Goal: Task Accomplishment & Management: Use online tool/utility

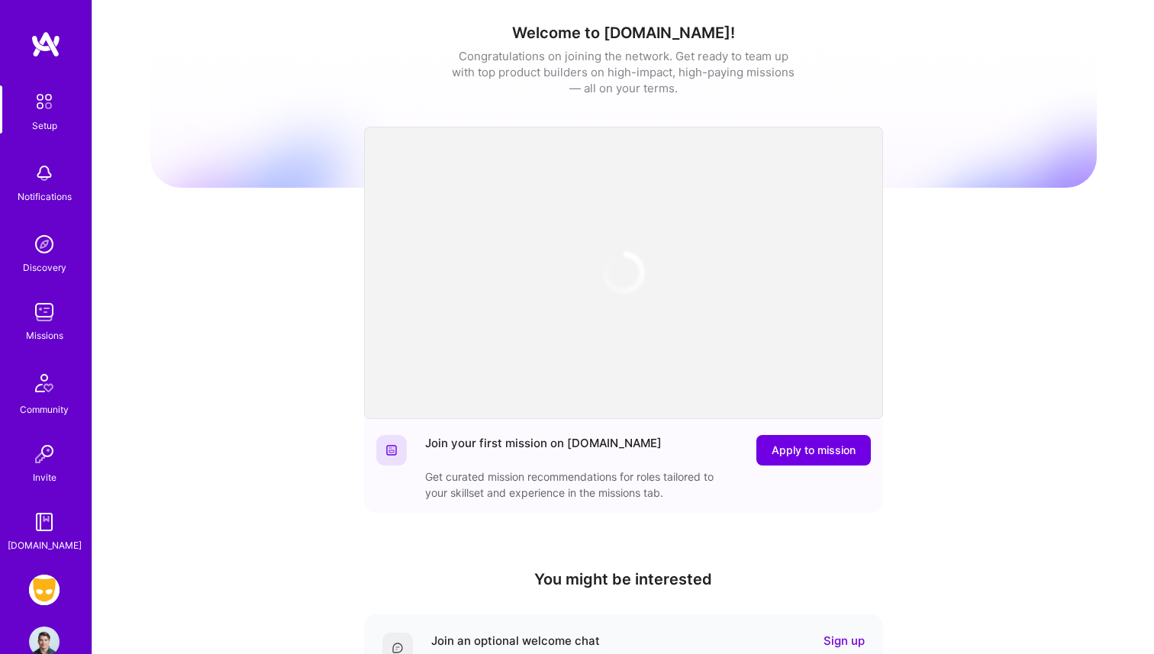
click at [58, 314] on img at bounding box center [44, 312] width 31 height 31
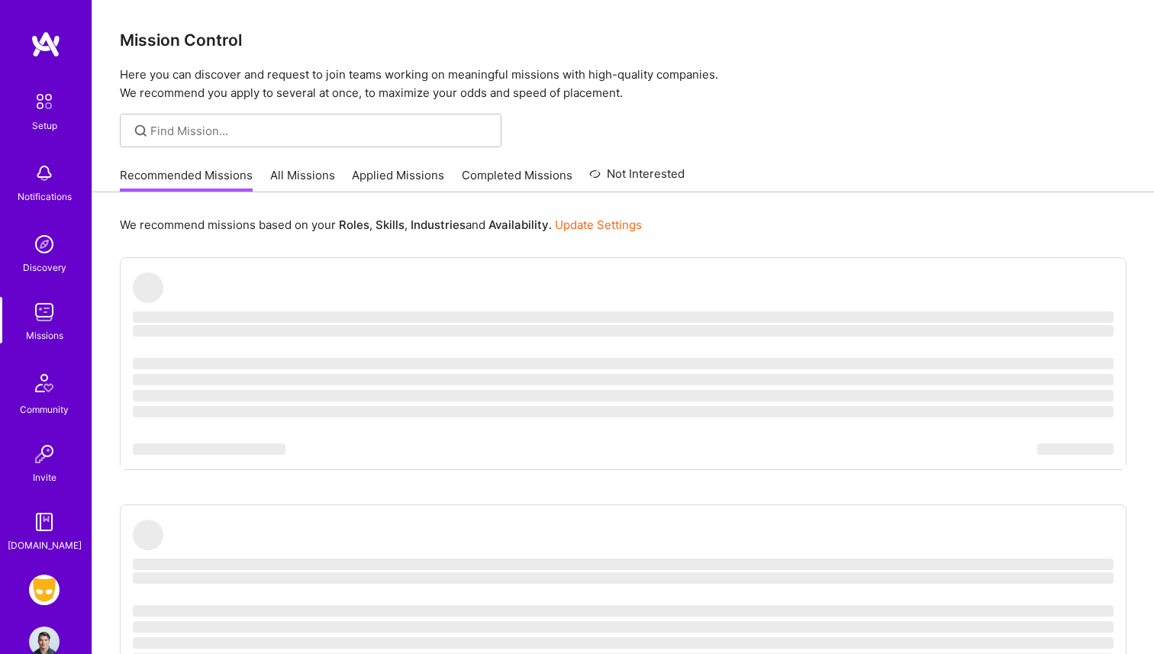
click at [39, 588] on img at bounding box center [44, 590] width 31 height 31
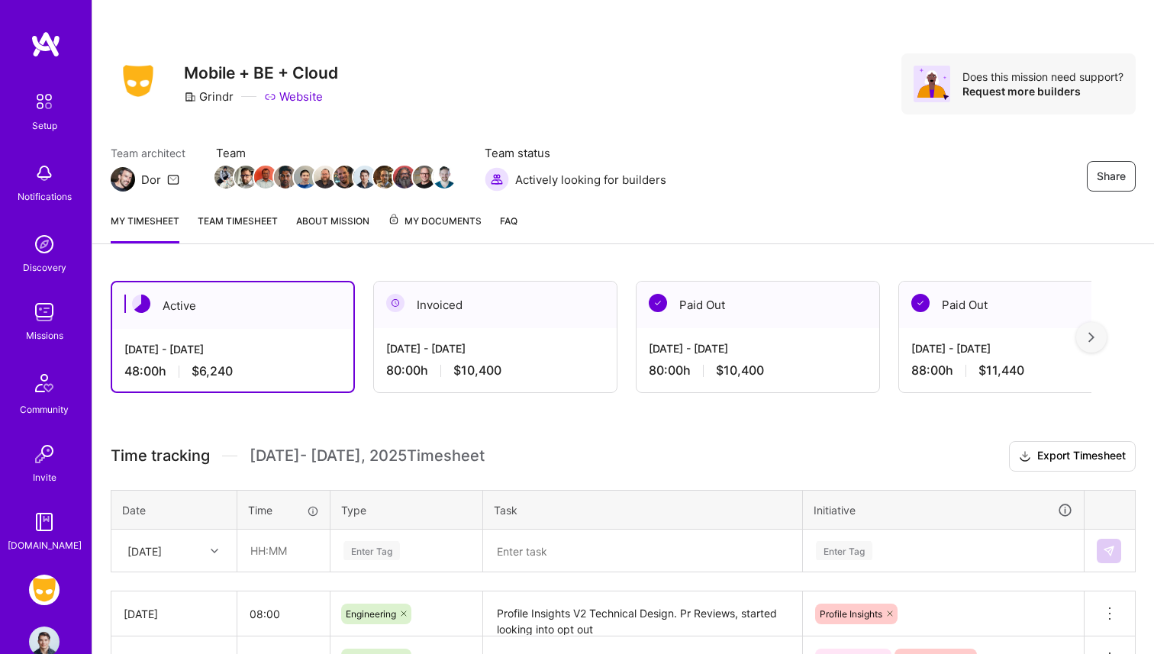
click at [267, 562] on input "text" at bounding box center [283, 550] width 91 height 40
type input "9"
type input "08:00"
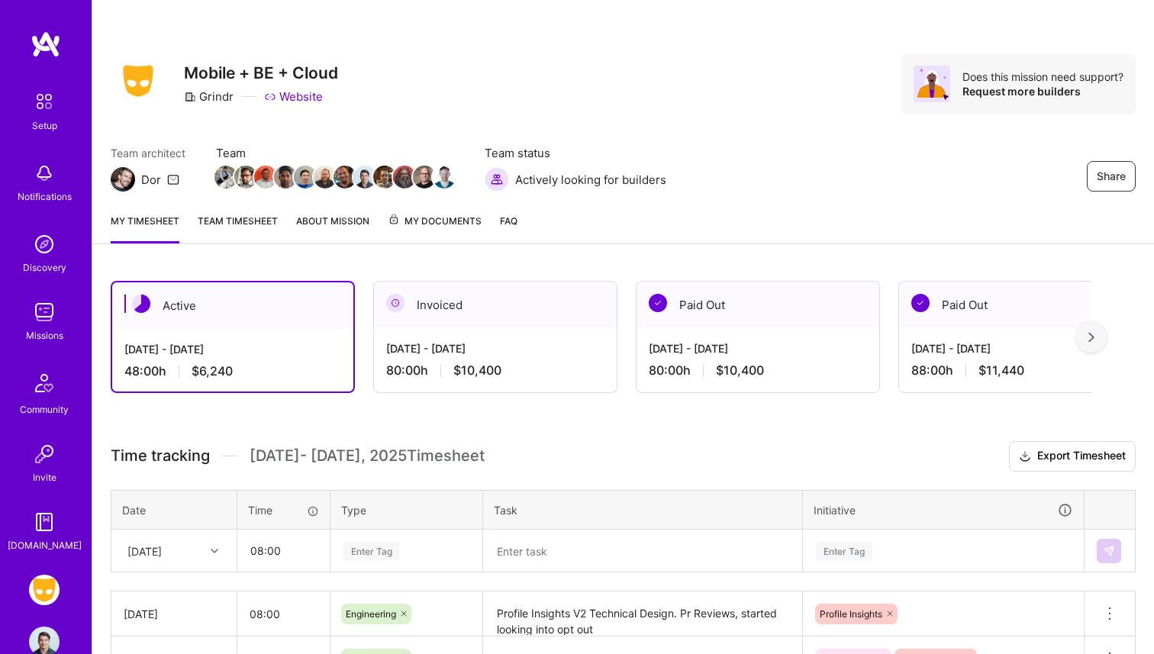
scroll to position [157, 0]
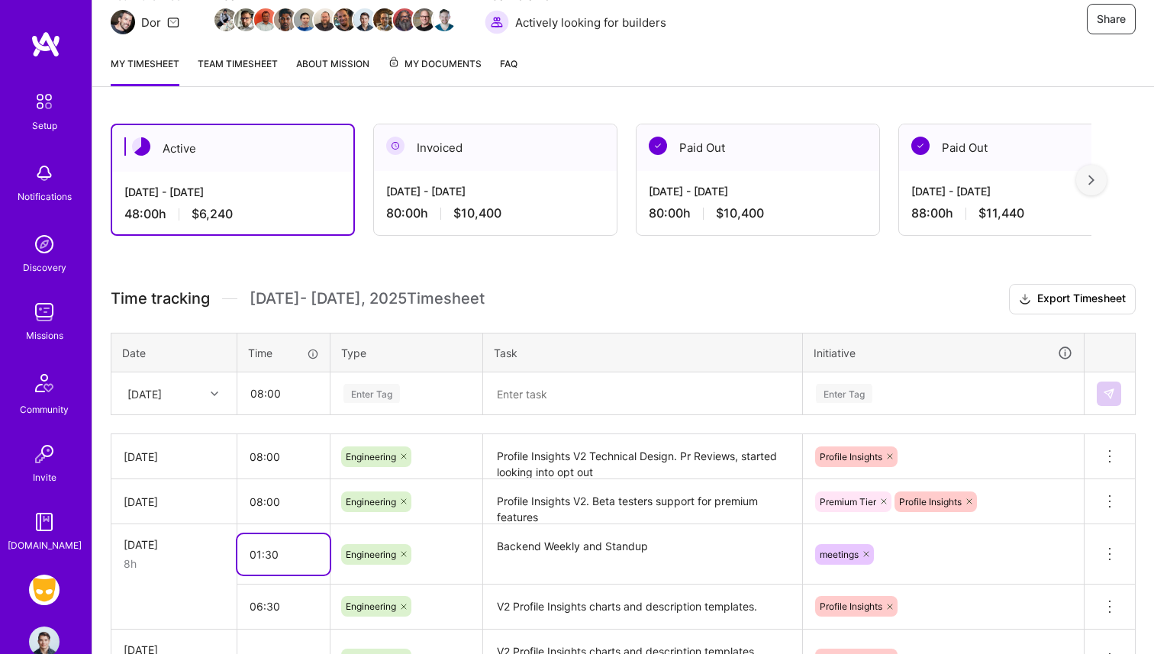
click at [267, 562] on input "01:30" at bounding box center [283, 554] width 92 height 40
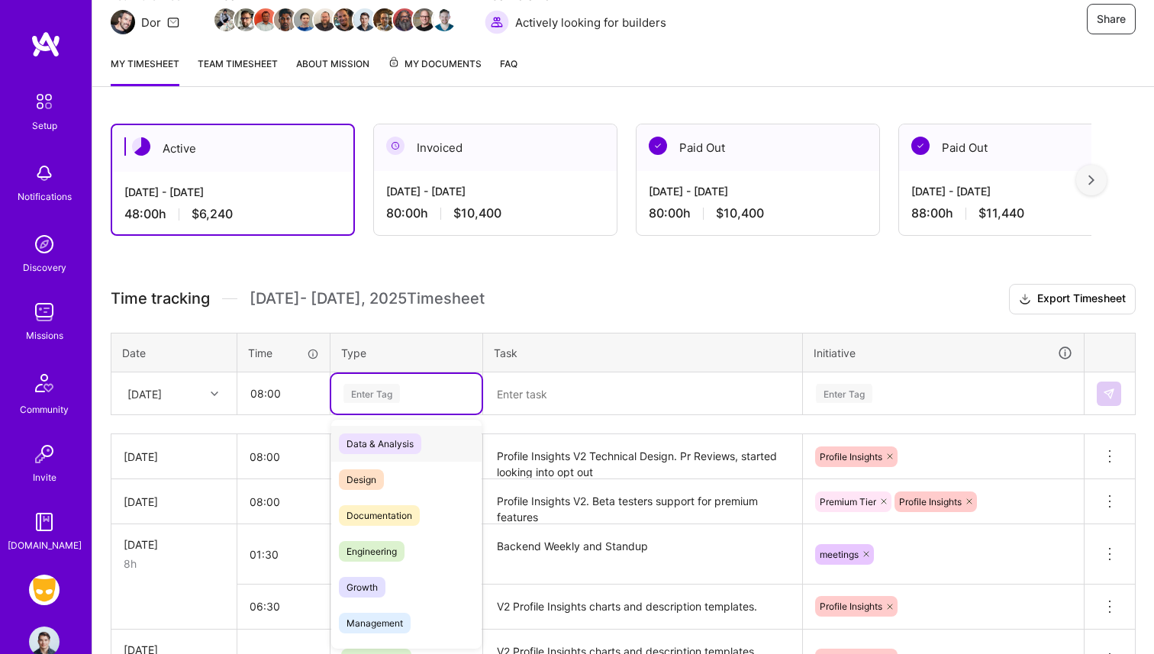
click at [388, 400] on div "Enter Tag" at bounding box center [371, 393] width 56 height 24
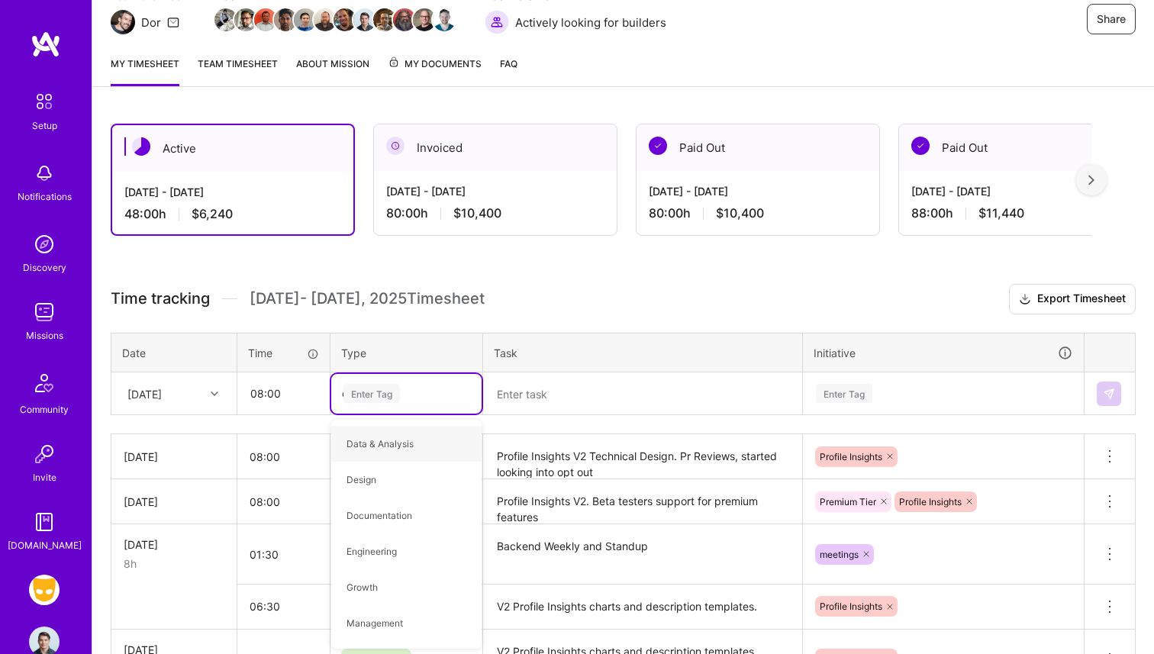
type input "eng"
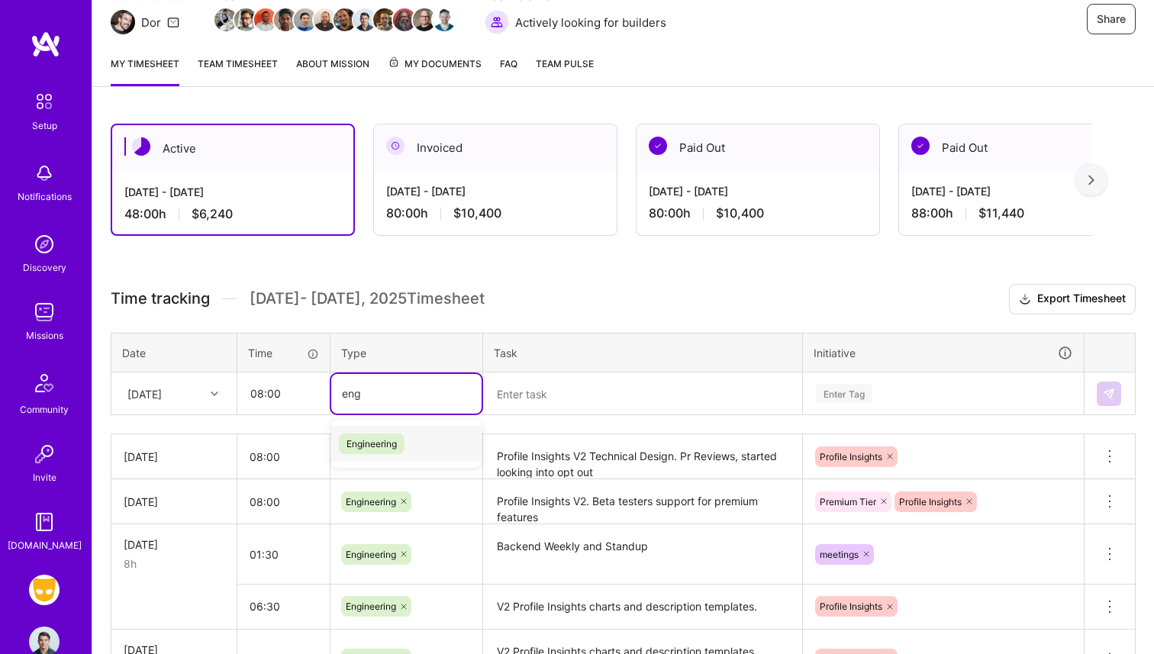
click at [376, 444] on span "Engineering" at bounding box center [372, 443] width 66 height 21
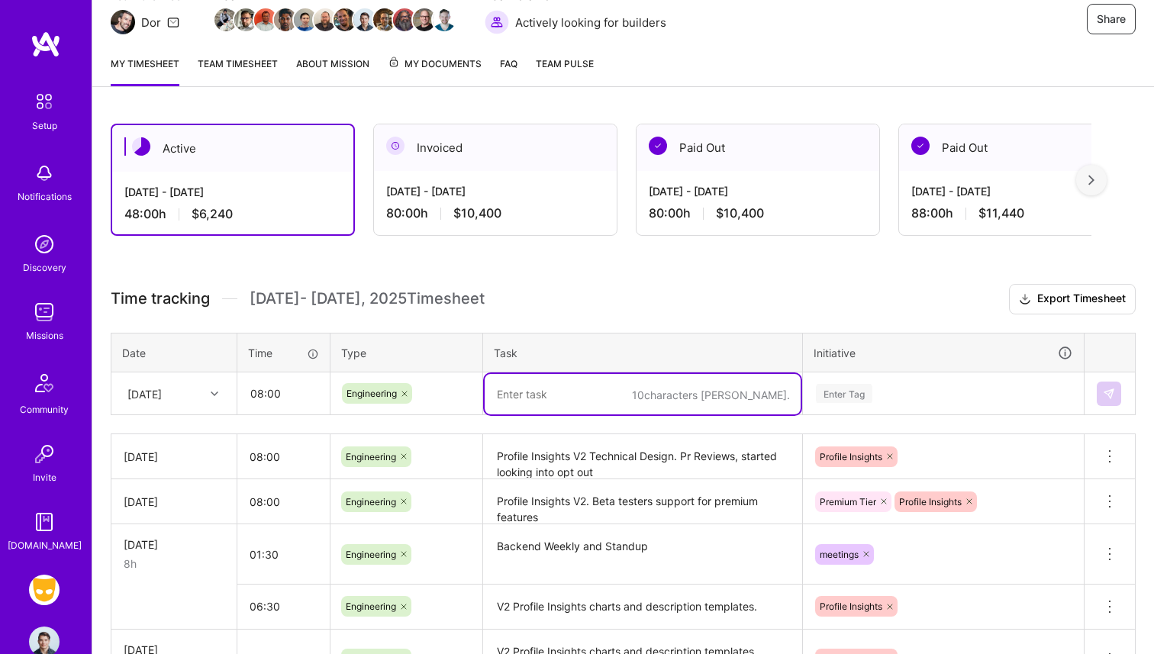
click at [518, 386] on textarea at bounding box center [642, 394] width 316 height 40
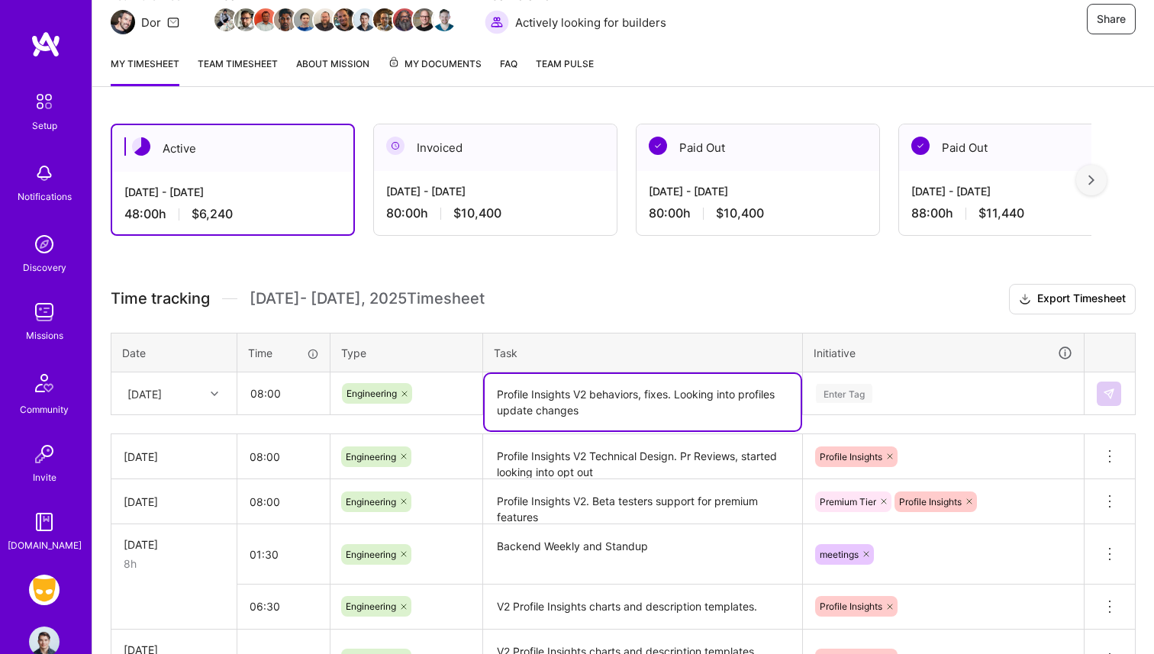
type textarea "Profile Insights V2 behaviors, fixes. Looking into profiles update changes"
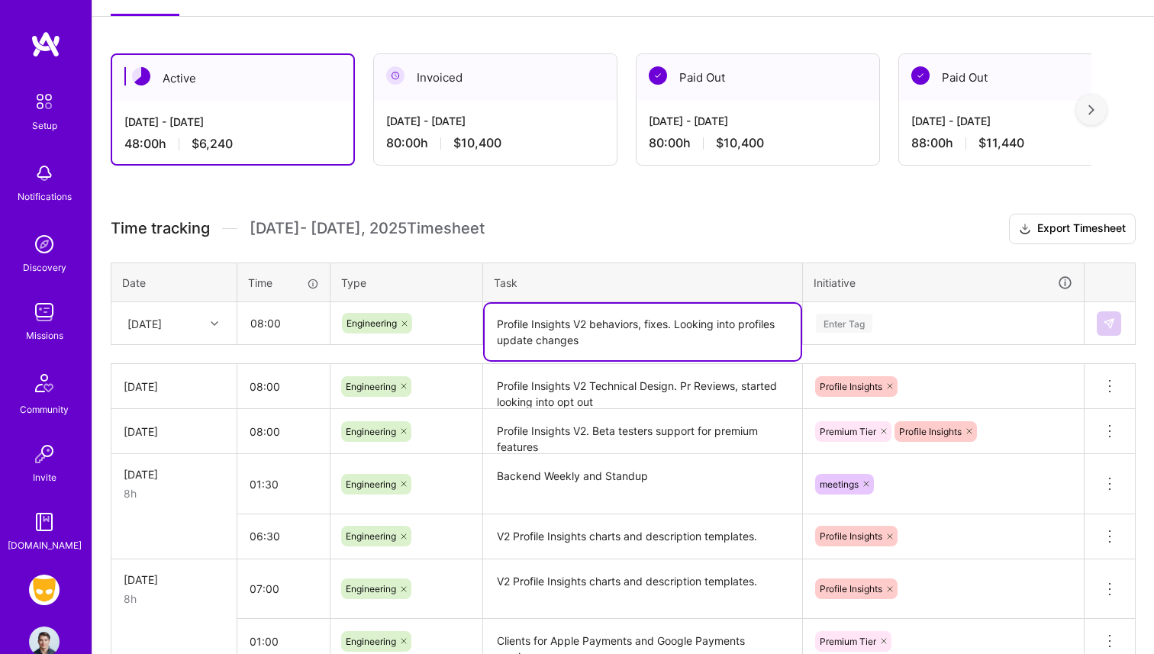
click at [929, 343] on div "Enter Tag" at bounding box center [942, 324] width 279 height 40
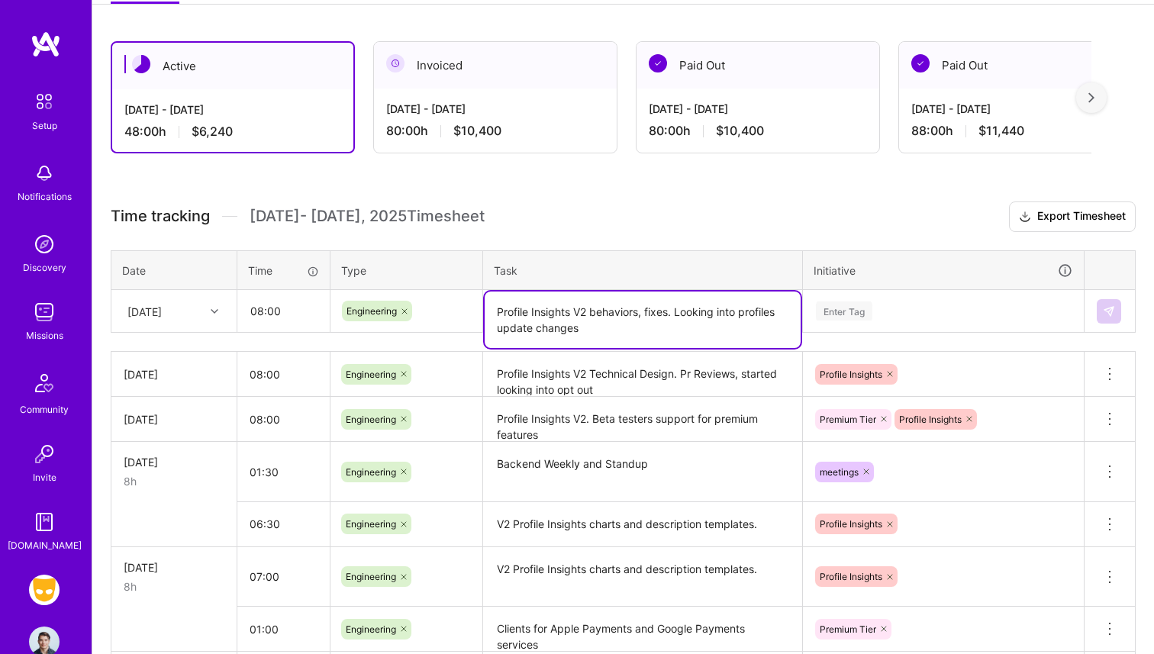
scroll to position [241, 0]
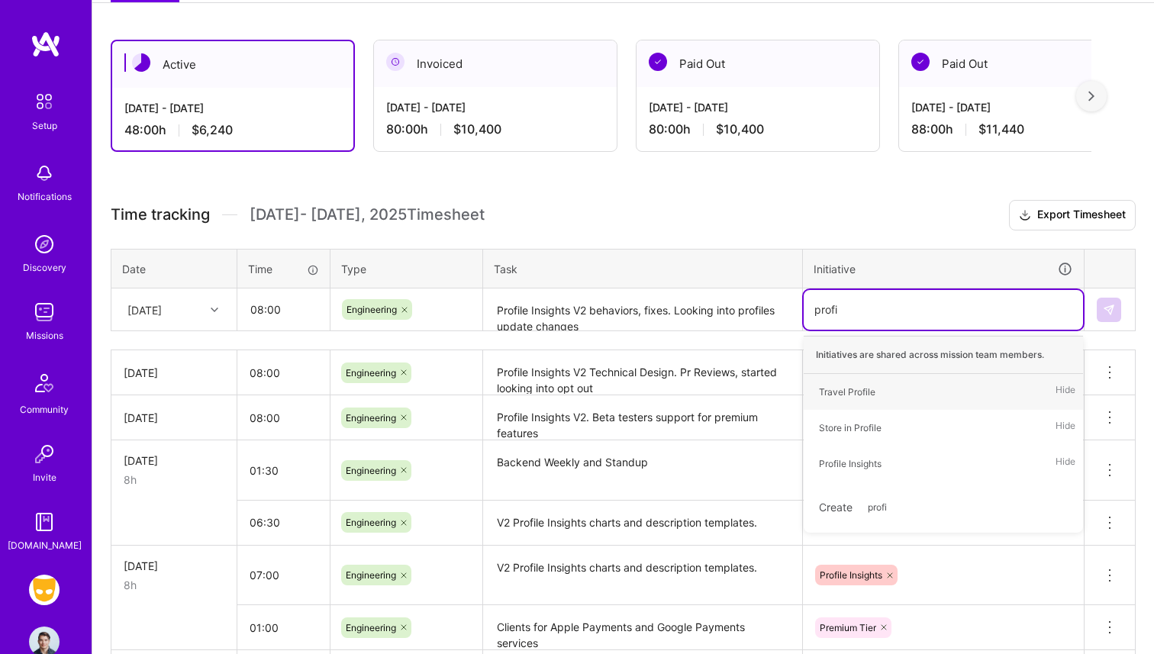
type input "profil"
click at [851, 465] on div "Profile Insights" at bounding box center [850, 463] width 63 height 16
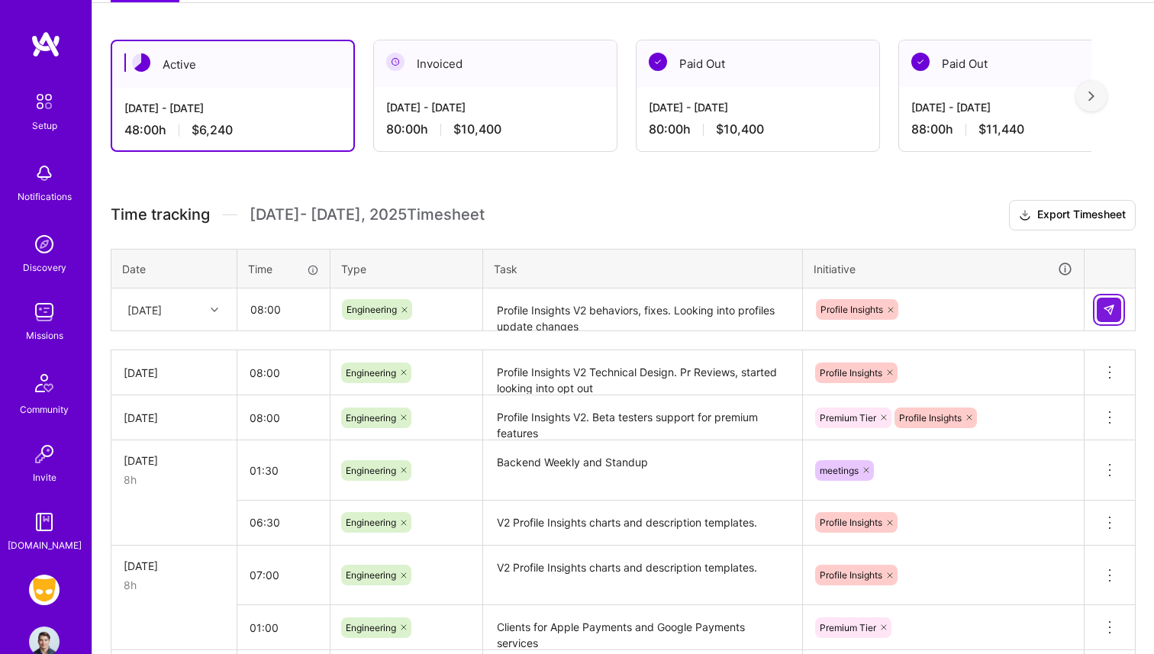
click at [1120, 301] on div at bounding box center [1109, 310] width 26 height 24
click at [1119, 312] on button at bounding box center [1108, 310] width 24 height 24
